Goal: Task Accomplishment & Management: Manage account settings

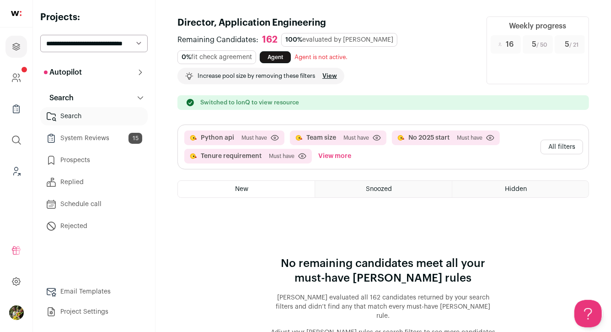
click at [118, 40] on select "**********" at bounding box center [94, 43] width 108 height 17
click at [558, 144] on button "All filters" at bounding box center [562, 147] width 43 height 15
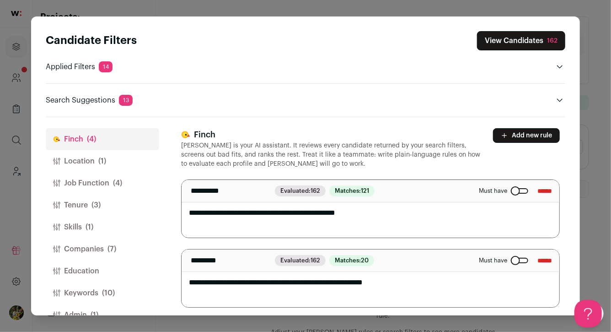
click at [513, 47] on button "View Candidates 162" at bounding box center [521, 40] width 88 height 19
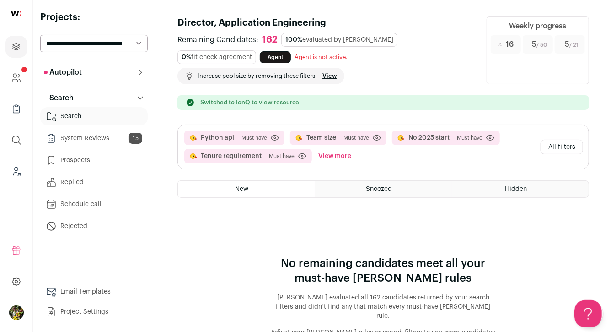
click at [550, 150] on button "All filters" at bounding box center [562, 147] width 43 height 15
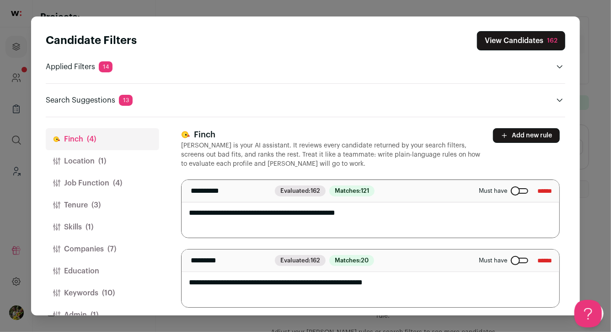
scroll to position [21, 0]
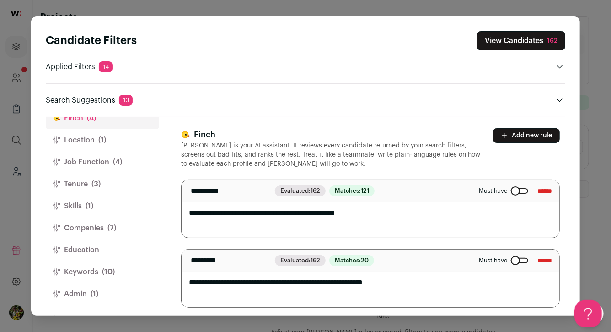
click at [122, 270] on button "Keywords (10)" at bounding box center [102, 272] width 113 height 22
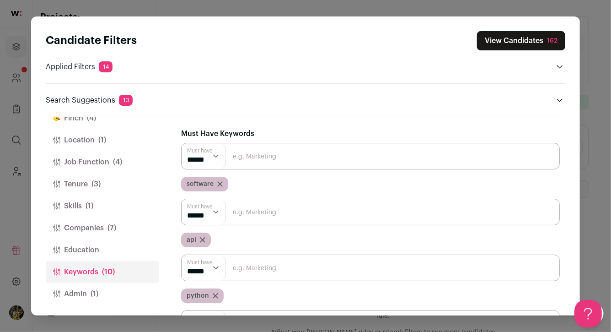
click at [116, 284] on button "Admin (1)" at bounding box center [102, 294] width 113 height 22
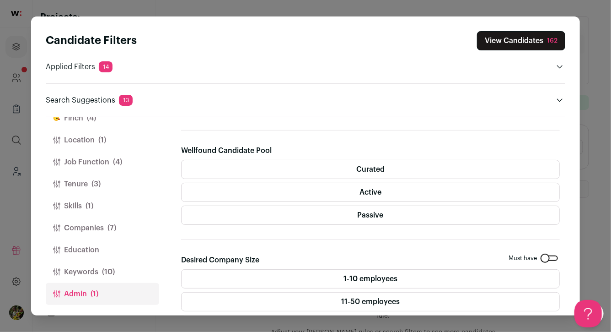
scroll to position [169, 0]
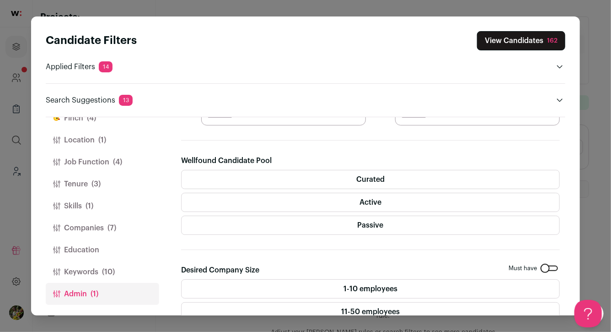
click at [221, 176] on label "Curated" at bounding box center [370, 179] width 379 height 19
click at [221, 196] on label "Active" at bounding box center [370, 202] width 379 height 19
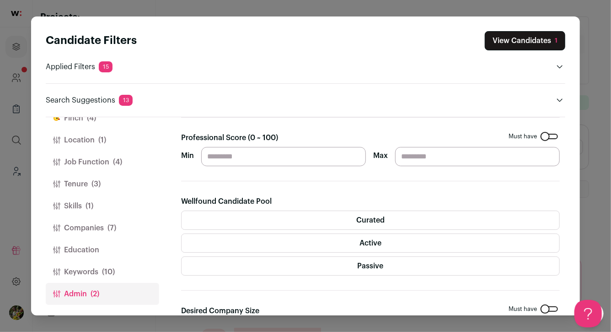
scroll to position [124, 0]
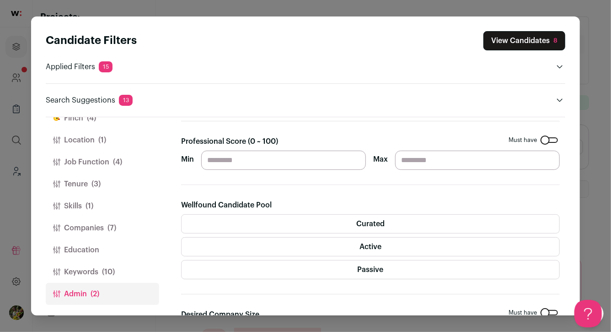
click at [295, 275] on label "Passive" at bounding box center [370, 269] width 379 height 19
click at [543, 43] on button "View Candidates 53" at bounding box center [523, 40] width 86 height 19
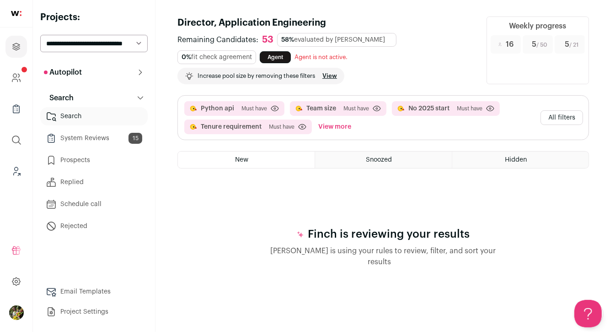
scroll to position [0, 0]
click at [333, 124] on button "View more" at bounding box center [335, 126] width 37 height 15
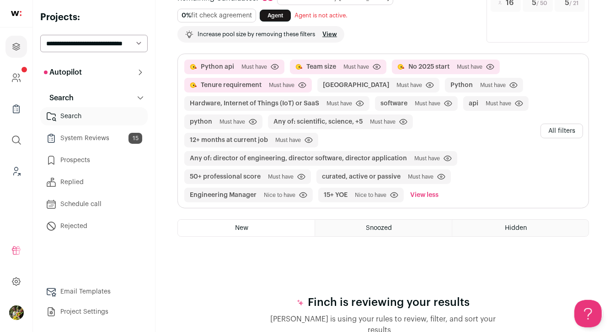
scroll to position [44, 0]
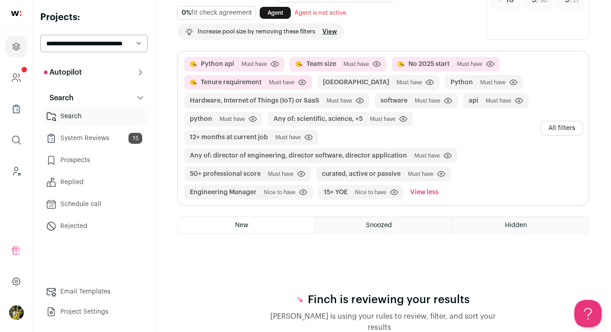
click at [135, 139] on span "15" at bounding box center [136, 138] width 14 height 11
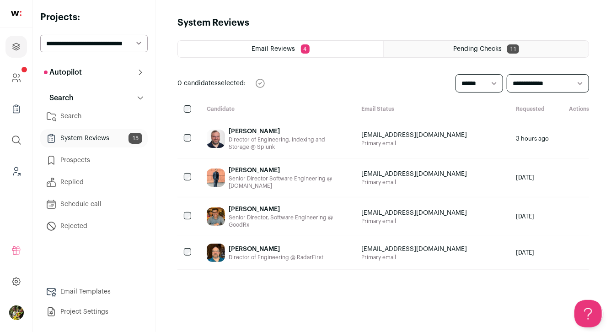
click at [123, 113] on link "Search" at bounding box center [94, 116] width 108 height 18
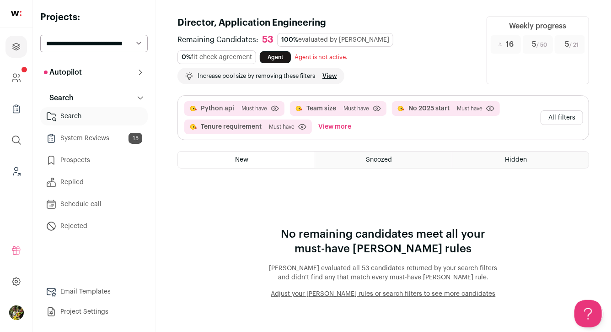
click at [548, 117] on button "All filters" at bounding box center [562, 117] width 43 height 15
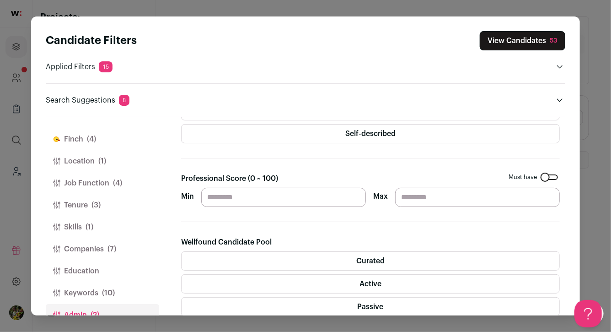
scroll to position [96, 0]
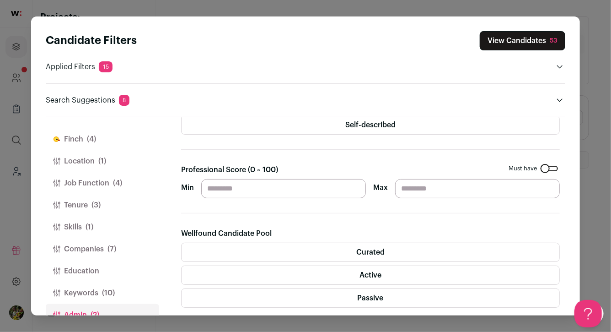
click at [135, 133] on button "[PERSON_NAME] (4)" at bounding box center [102, 139] width 113 height 22
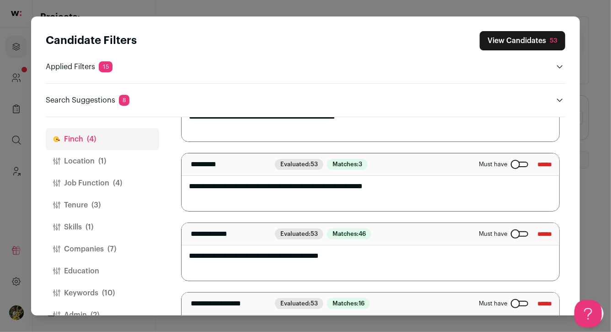
scroll to position [142, 0]
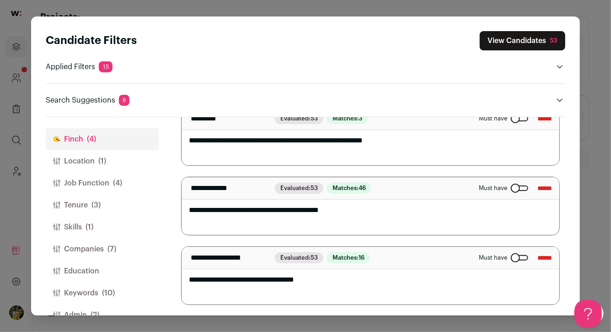
click at [276, 282] on textarea "**********" at bounding box center [371, 276] width 378 height 58
type textarea "**********"
click at [412, 243] on div "**********" at bounding box center [370, 171] width 379 height 267
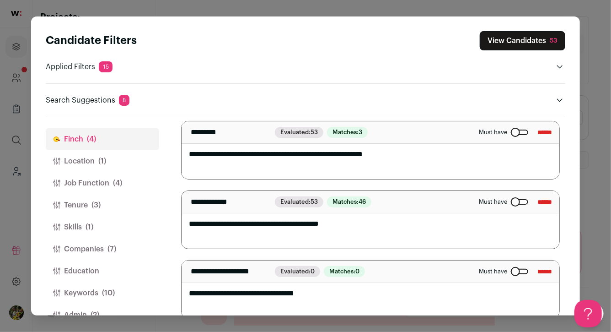
scroll to position [137, 0]
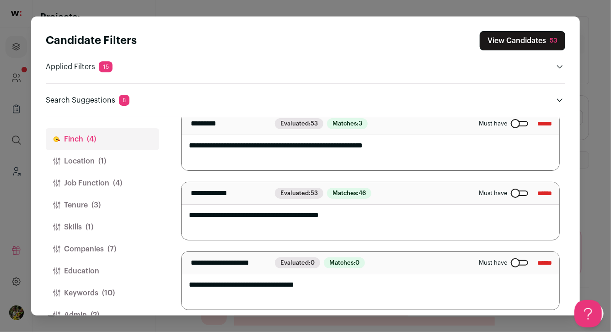
click at [504, 47] on button "View Candidates 53" at bounding box center [523, 40] width 86 height 19
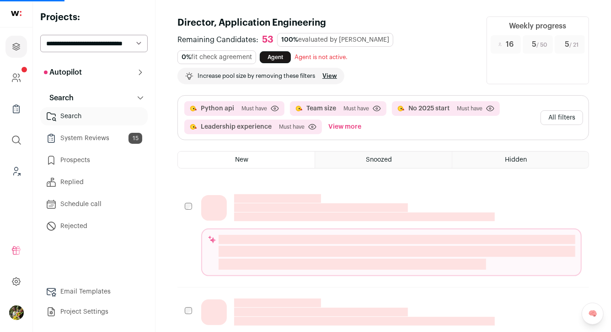
click at [554, 122] on button "All filters" at bounding box center [562, 117] width 43 height 15
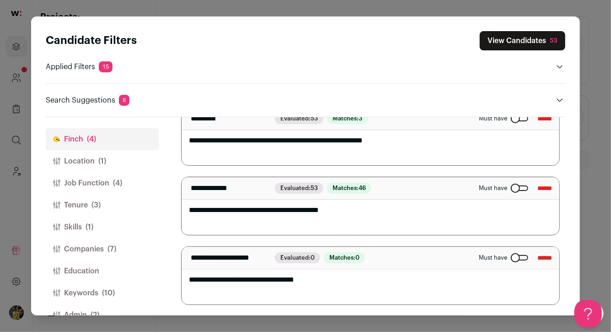
scroll to position [0, 0]
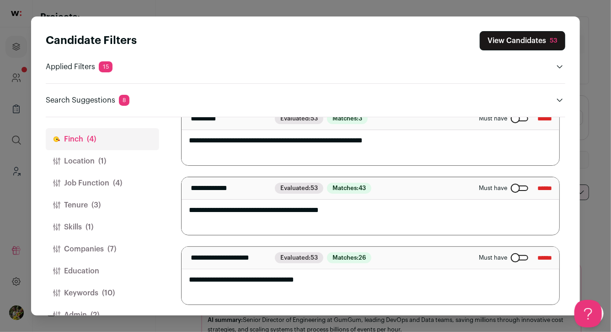
click at [510, 41] on button "View Candidates 53" at bounding box center [523, 40] width 86 height 19
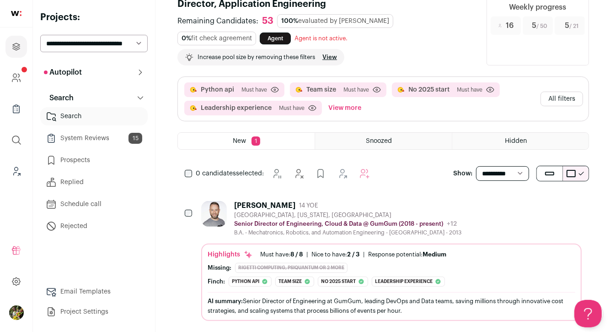
scroll to position [34, 0]
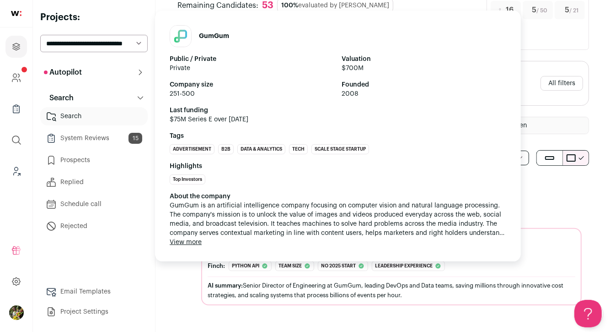
click at [406, 205] on span "GumGum is an artificial intelligence company focusing on computer vision and na…" at bounding box center [338, 219] width 337 height 37
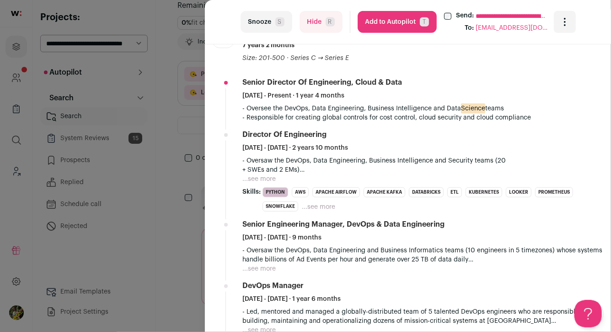
scroll to position [255, 0]
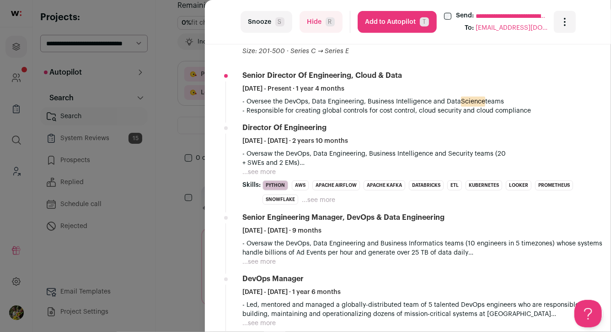
click at [271, 173] on button "...see more" at bounding box center [259, 171] width 33 height 9
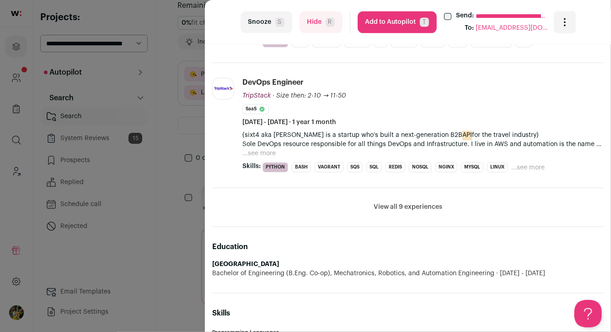
scroll to position [874, 0]
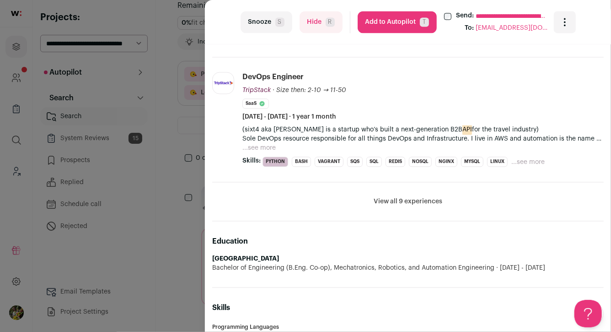
click at [393, 197] on button "View all 9 experiences" at bounding box center [408, 201] width 69 height 9
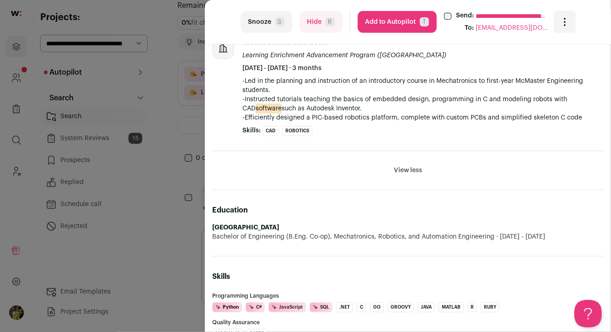
scroll to position [2047, 0]
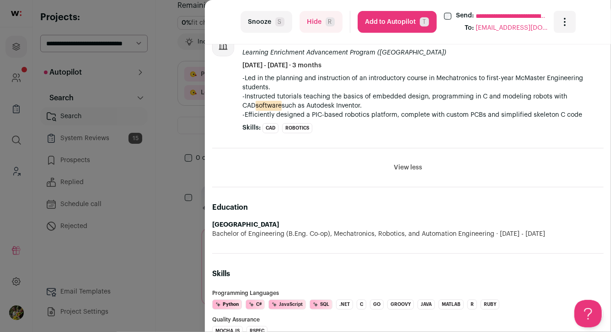
click at [401, 163] on button "View less" at bounding box center [408, 167] width 28 height 9
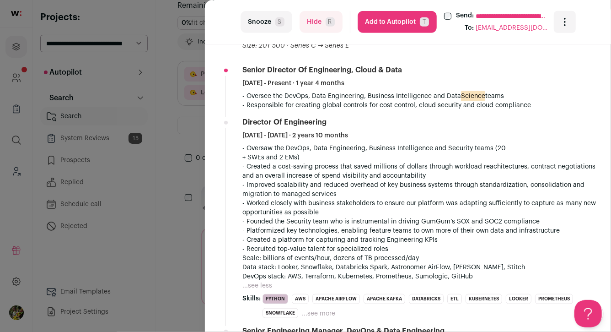
scroll to position [254, 0]
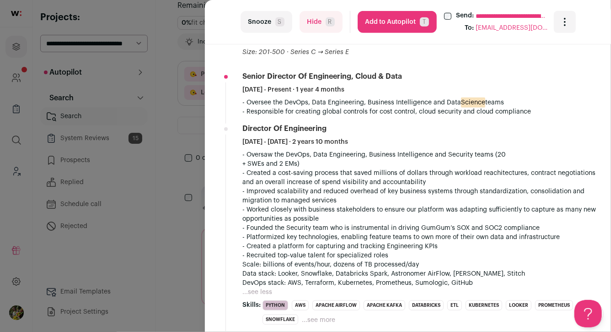
click at [310, 17] on button "Hide R" at bounding box center [321, 22] width 43 height 22
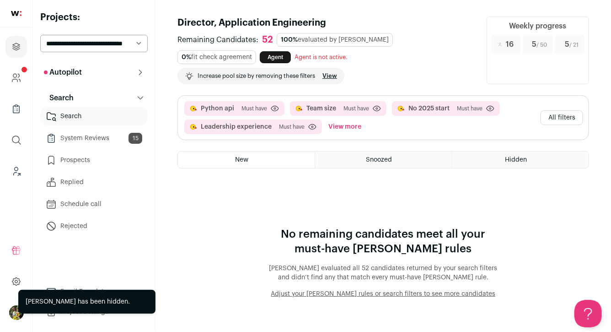
scroll to position [0, 0]
click at [553, 120] on button "All filters" at bounding box center [562, 117] width 43 height 15
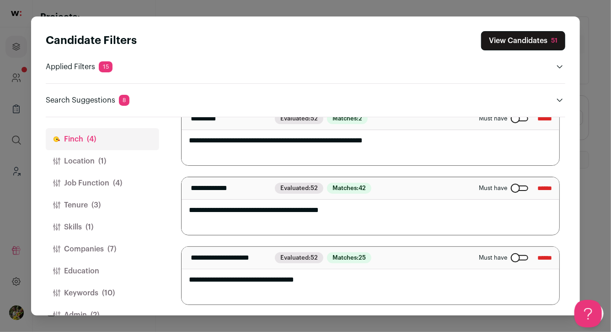
scroll to position [21, 0]
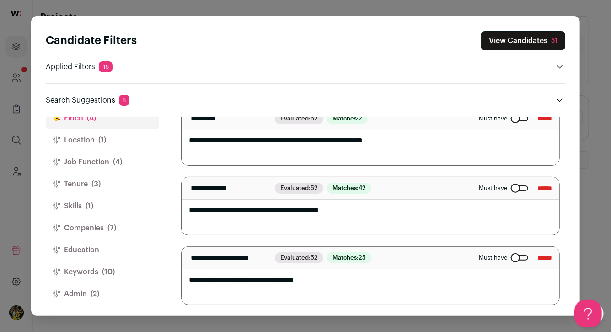
click at [112, 274] on span "(10)" at bounding box center [108, 271] width 13 height 11
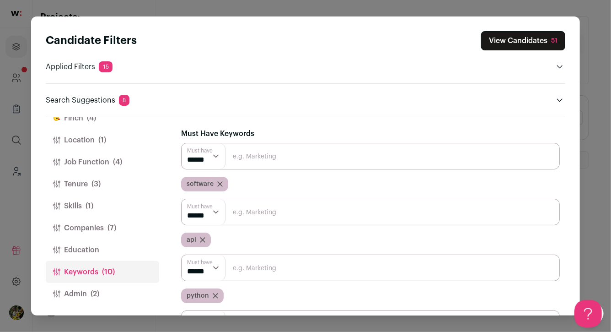
scroll to position [0, 0]
click at [110, 292] on button "Admin (2)" at bounding box center [102, 294] width 113 height 22
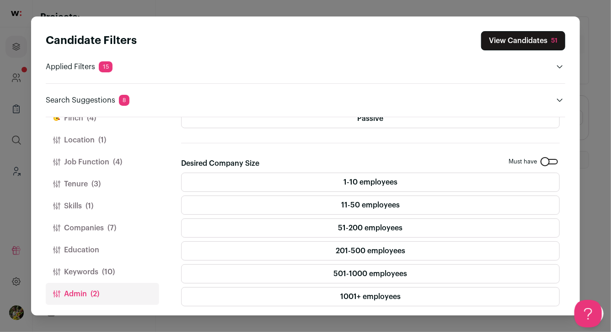
scroll to position [197, 0]
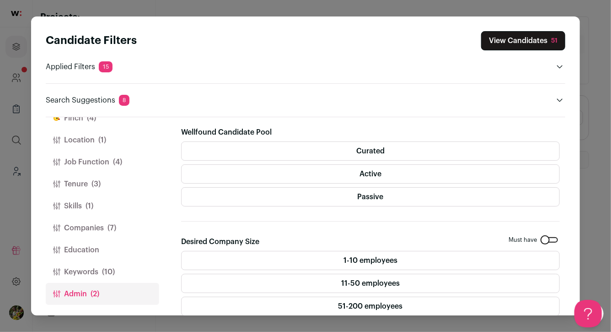
click at [320, 189] on label "Passive" at bounding box center [370, 196] width 379 height 19
click at [321, 176] on label "Active" at bounding box center [370, 173] width 379 height 19
click at [326, 157] on label "Curated" at bounding box center [370, 150] width 379 height 19
click at [93, 277] on button "Keywords (10)" at bounding box center [102, 272] width 113 height 22
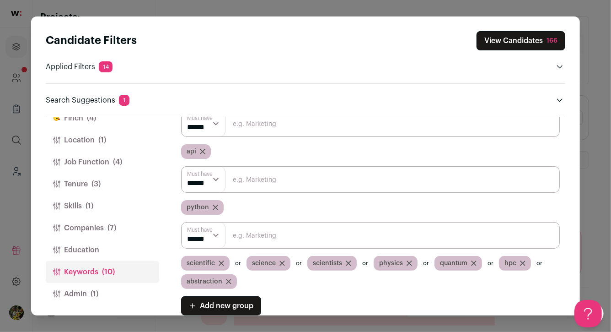
scroll to position [93, 0]
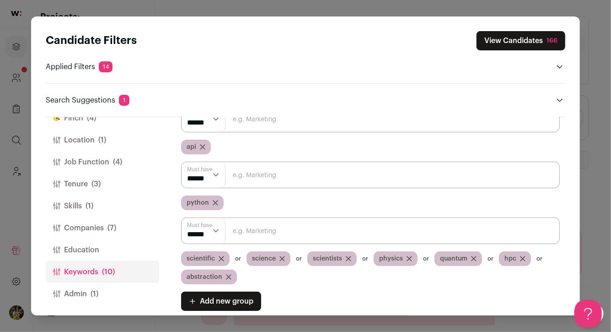
click at [254, 228] on input "Close modal via background" at bounding box center [370, 230] width 379 height 27
type input "quantum"
click at [251, 233] on input "Close modal via background" at bounding box center [370, 230] width 379 height 27
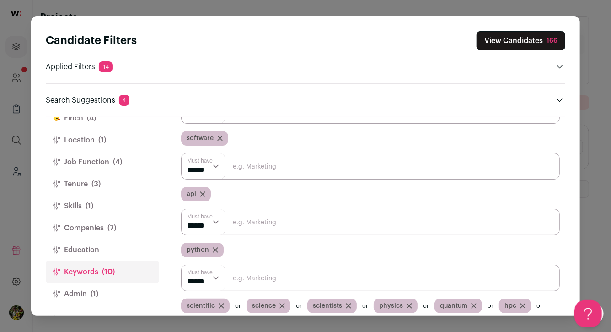
scroll to position [68, 0]
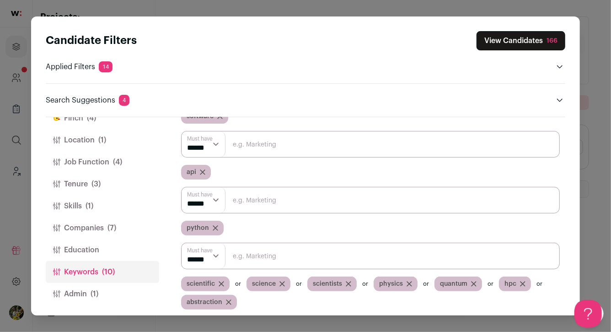
click at [524, 34] on button "View Candidates 166" at bounding box center [521, 40] width 89 height 19
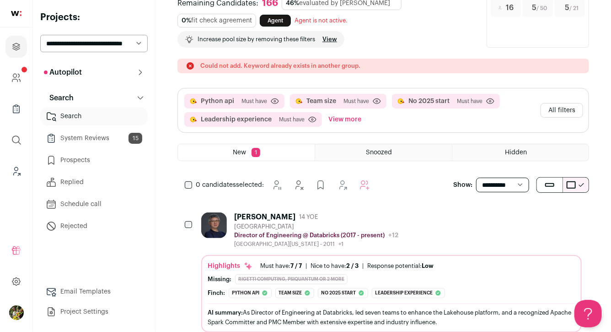
scroll to position [64, 0]
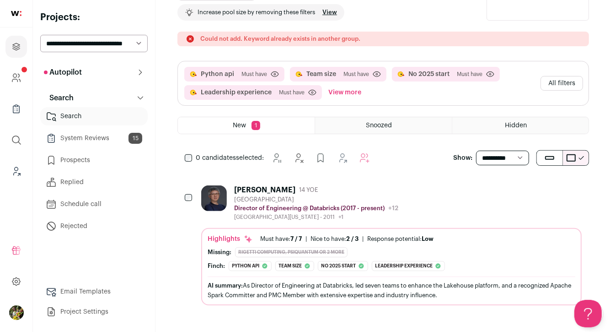
click at [418, 198] on div "[PERSON_NAME] 14 YOE [GEOGRAPHIC_DATA] Director of Engineering @ Databricks (20…" at bounding box center [391, 202] width 381 height 35
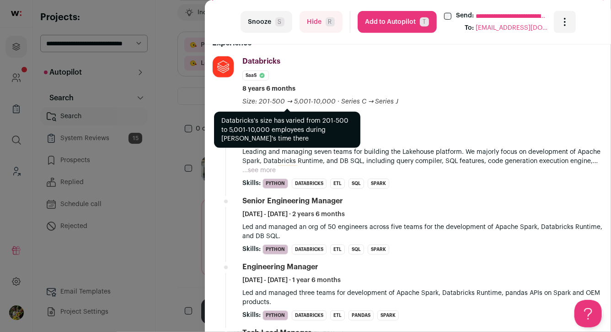
scroll to position [234, 0]
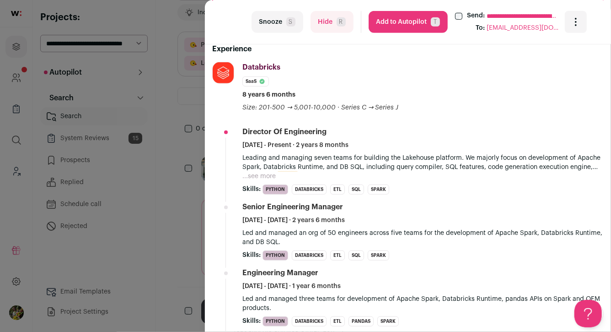
click at [252, 176] on button "...see more" at bounding box center [259, 176] width 33 height 9
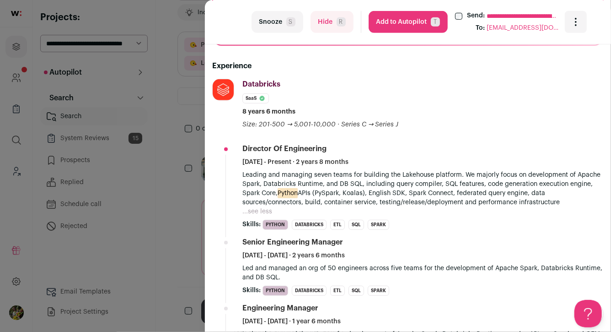
scroll to position [0, 0]
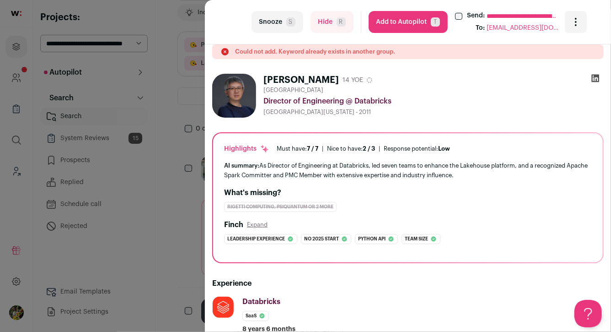
click at [595, 80] on icon at bounding box center [595, 78] width 9 height 9
click at [334, 27] on button "Hide R" at bounding box center [332, 22] width 43 height 22
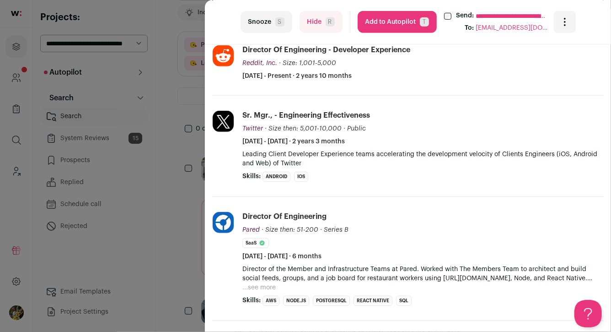
scroll to position [245, 0]
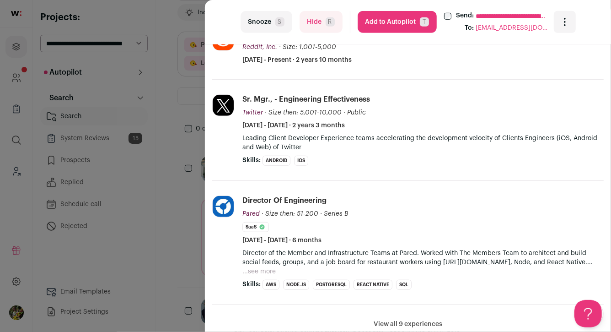
click at [366, 183] on li "Pared [DOMAIN_NAME] Add to company list Public / Private Private Valuation Unkn…" at bounding box center [408, 243] width 392 height 124
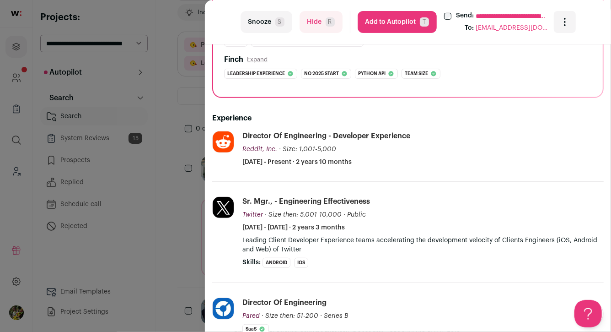
scroll to position [0, 0]
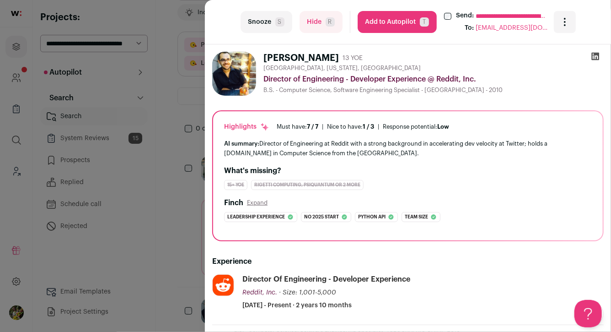
click at [598, 57] on icon at bounding box center [595, 56] width 9 height 9
click at [305, 25] on button "Hide R" at bounding box center [321, 22] width 43 height 22
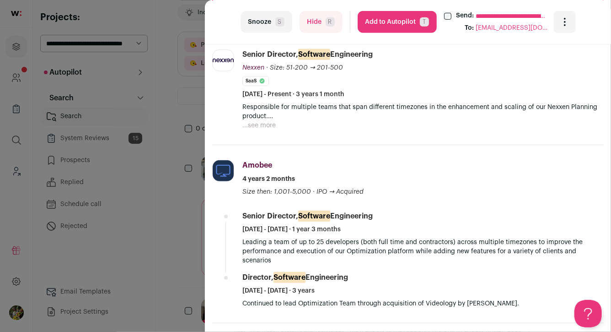
scroll to position [232, 0]
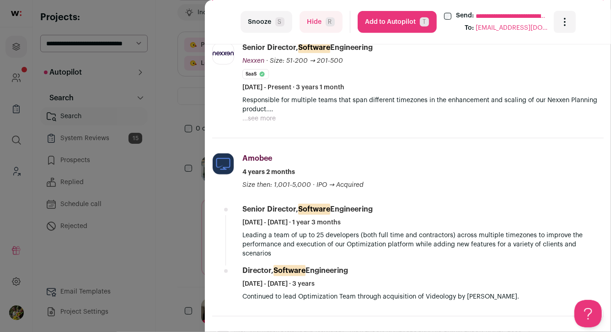
click at [265, 119] on button "...see more" at bounding box center [259, 118] width 33 height 9
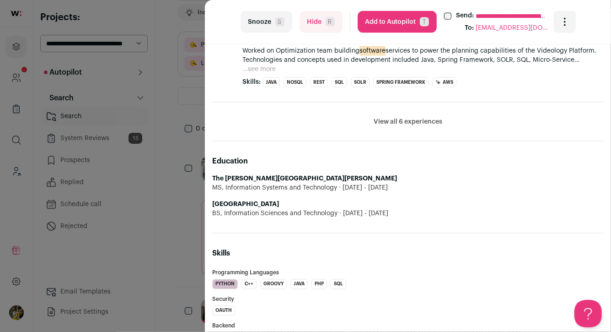
scroll to position [683, 0]
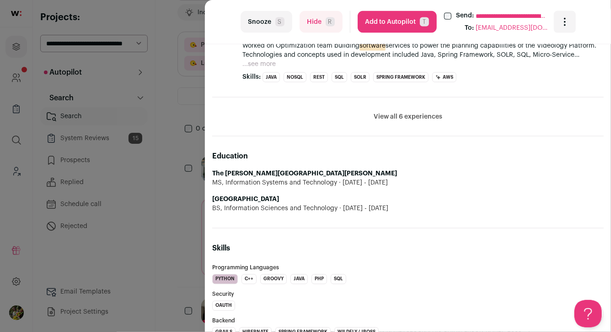
click at [432, 19] on button "Add to Autopilot T" at bounding box center [397, 22] width 79 height 22
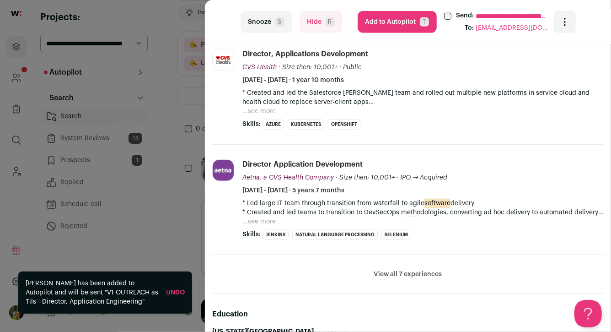
scroll to position [373, 0]
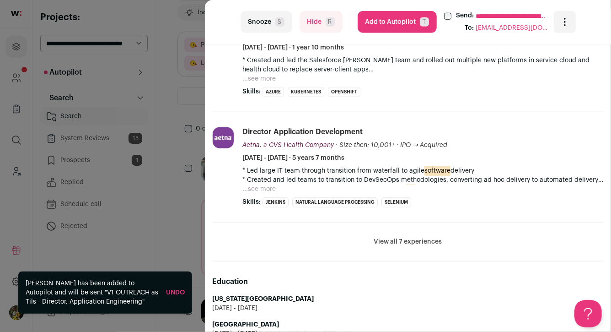
click at [311, 27] on button "Hide R" at bounding box center [321, 22] width 43 height 22
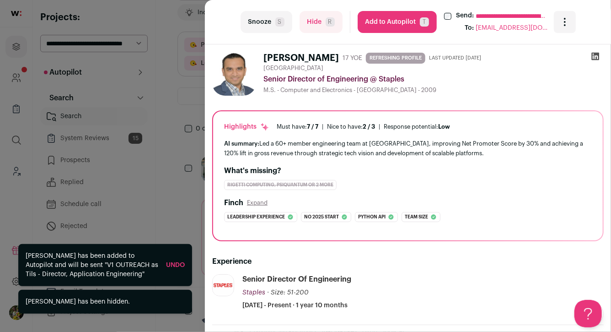
click at [317, 12] on button "Hide R" at bounding box center [321, 22] width 43 height 22
